Goal: Complete application form: Complete application form

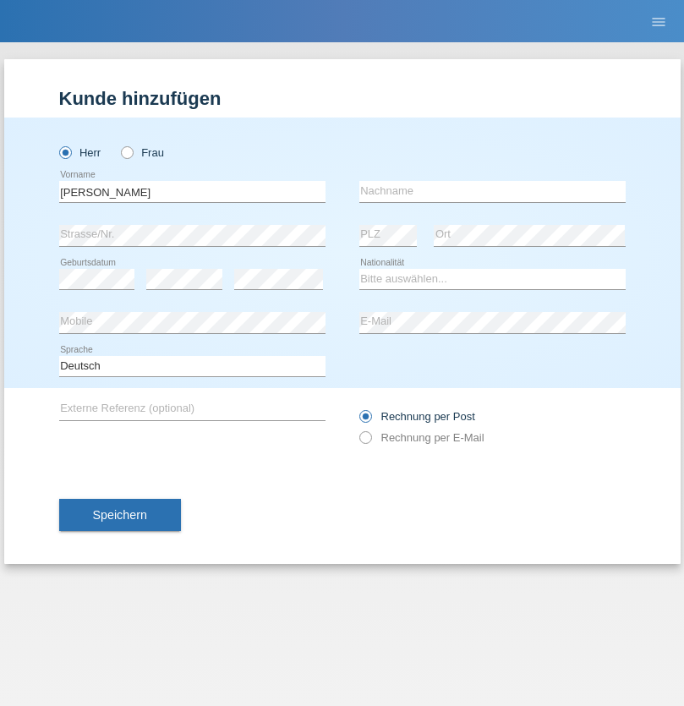
type input "[PERSON_NAME]"
click at [492, 191] on input "text" at bounding box center [492, 191] width 266 height 21
type input "Roniger"
select select "CH"
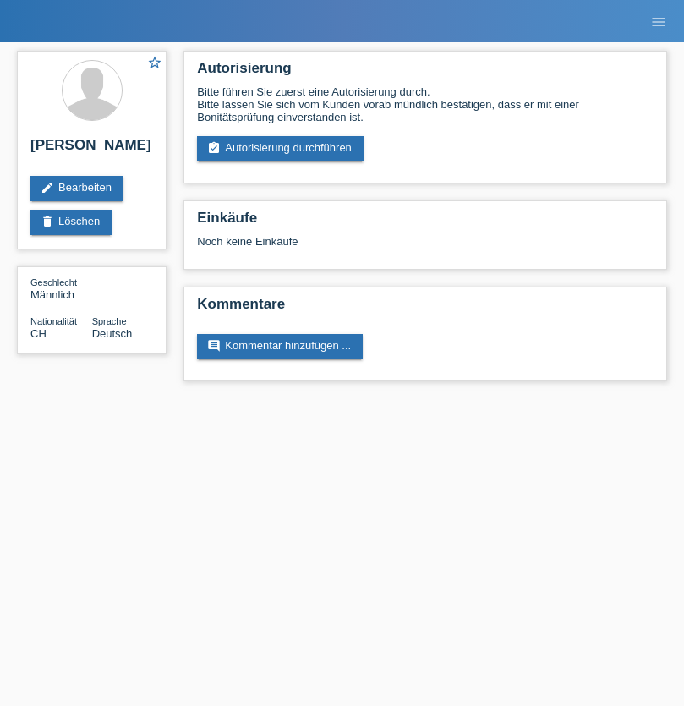
click at [281, 149] on link "assignment_turned_in Autorisierung durchführen" at bounding box center [280, 148] width 166 height 25
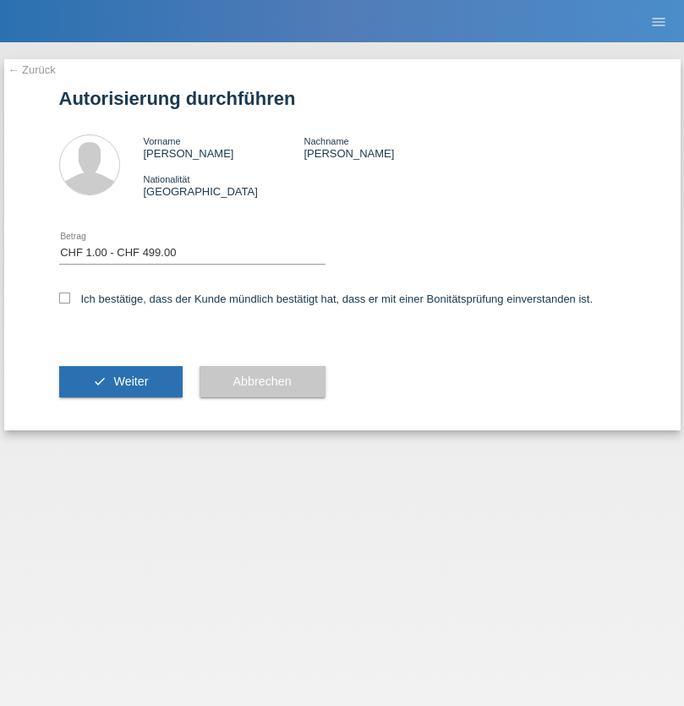
select select "1"
checkbox input "true"
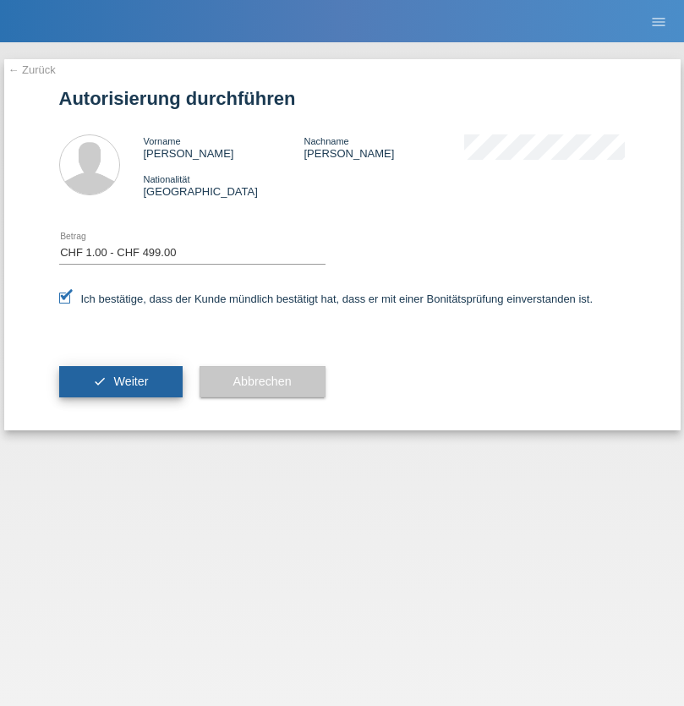
click at [120, 381] on span "Weiter" at bounding box center [130, 381] width 35 height 14
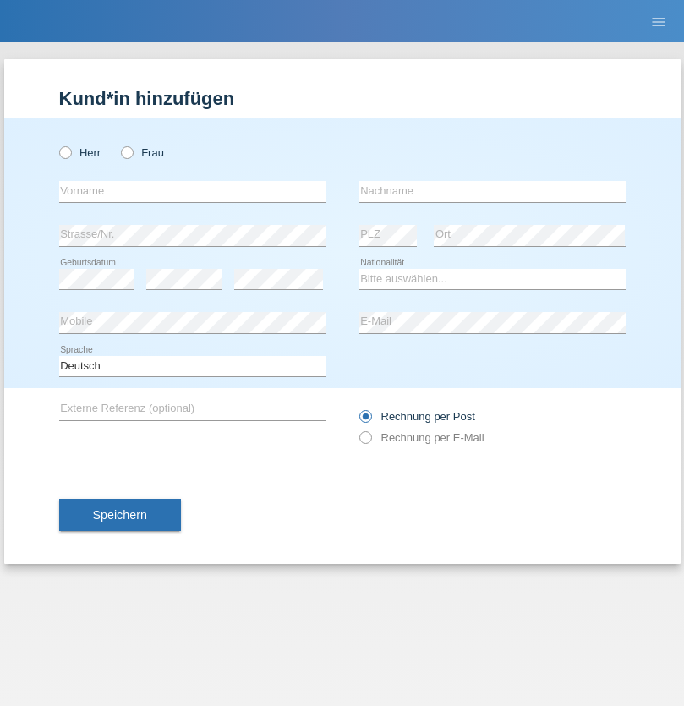
radio input "true"
click at [192, 191] on input "text" at bounding box center [192, 191] width 266 height 21
type input "Burim"
click at [492, 191] on input "text" at bounding box center [492, 191] width 266 height 21
type input "Morina"
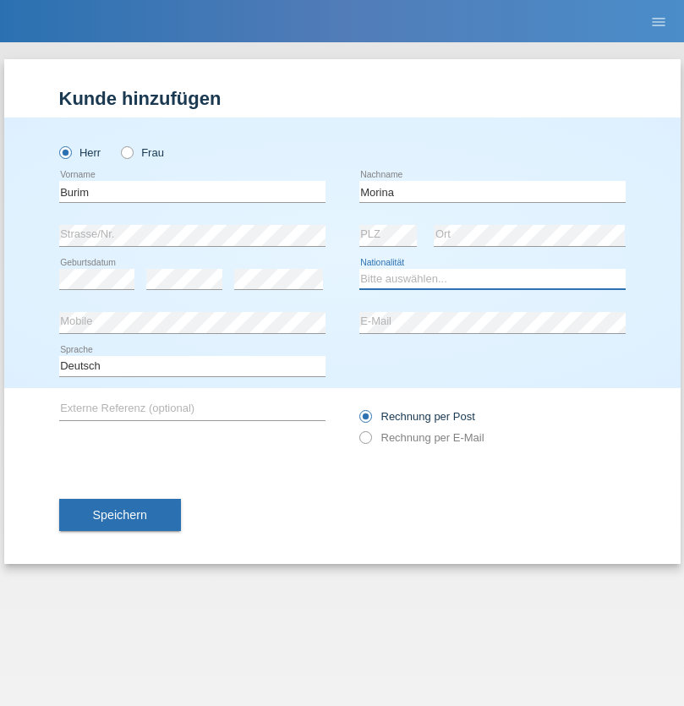
select select "CH"
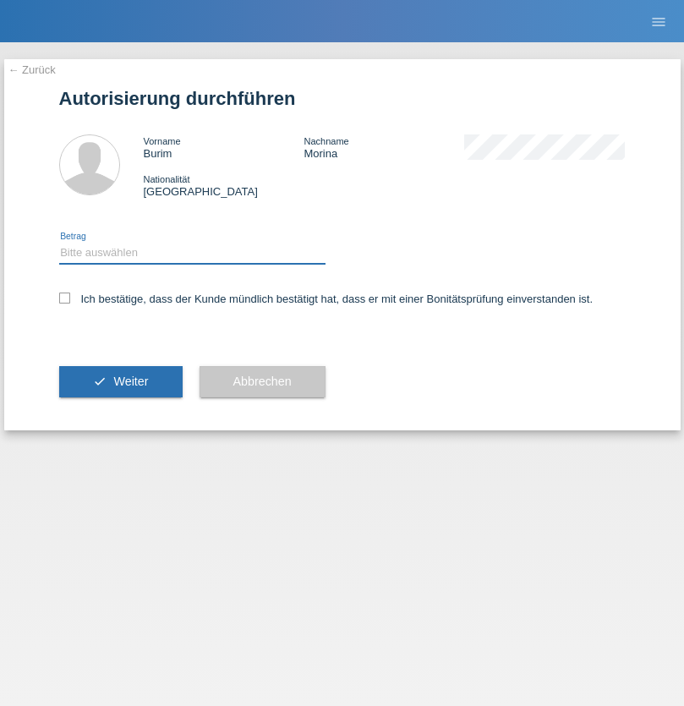
select select "1"
checkbox input "true"
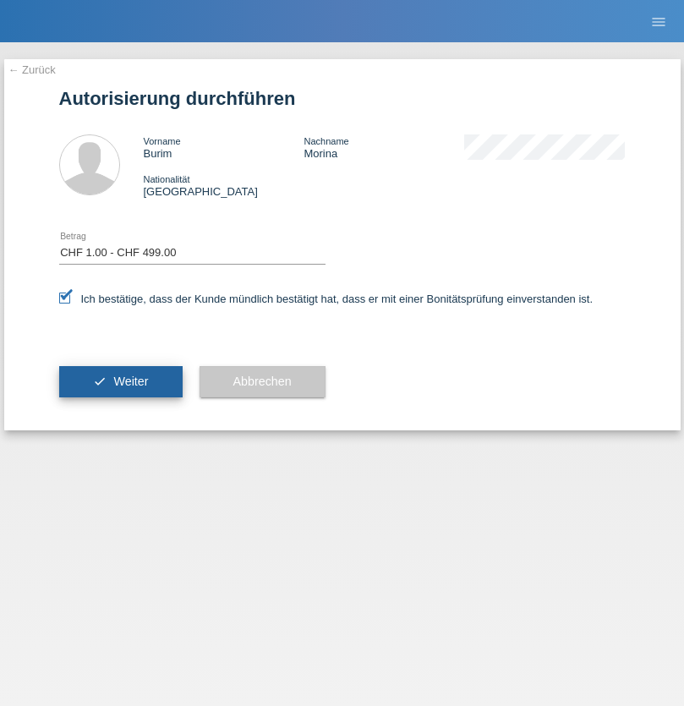
click at [120, 381] on span "Weiter" at bounding box center [130, 381] width 35 height 14
